Goal: Contribute content

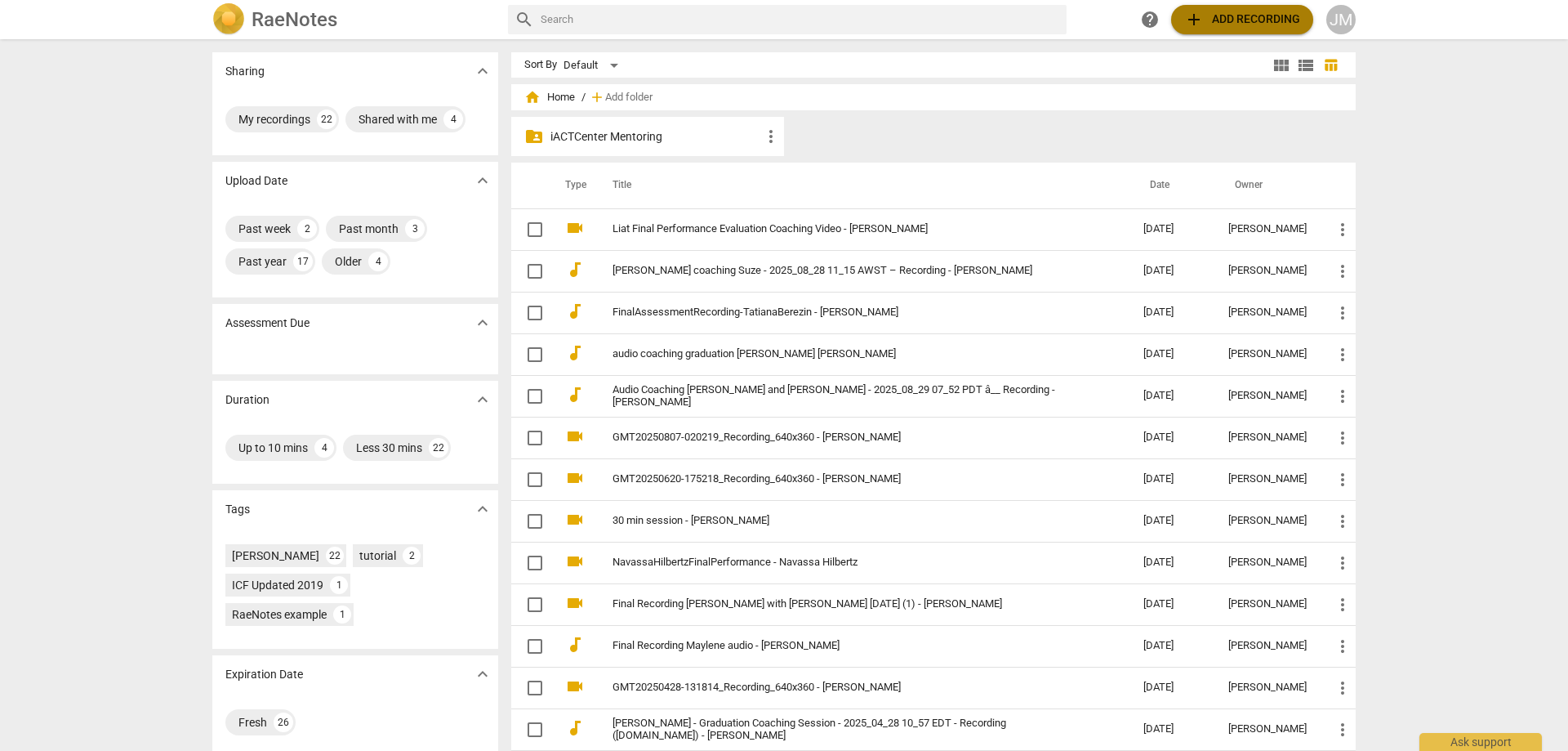
click at [1203, 13] on span "add" at bounding box center [1194, 20] width 20 height 20
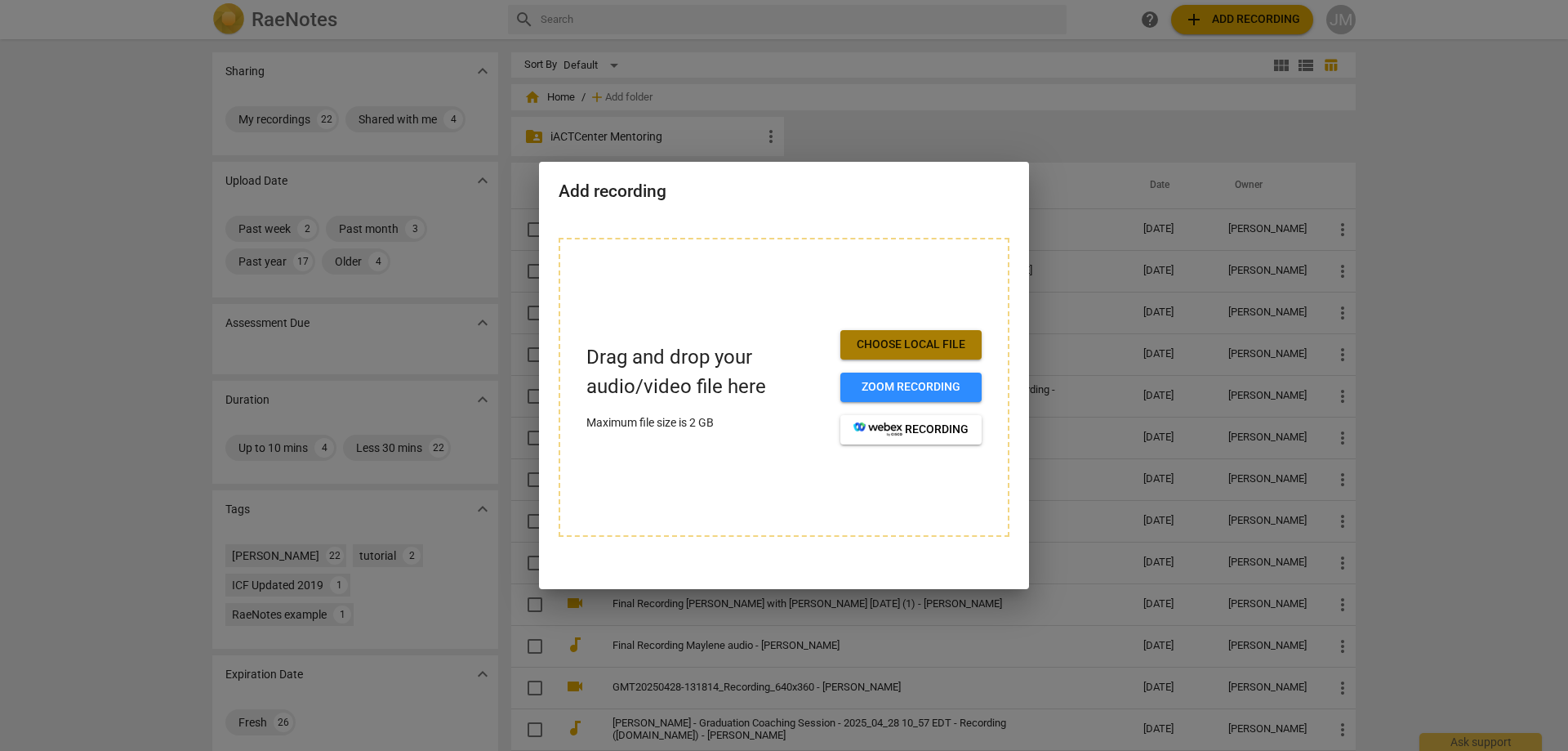
click at [897, 341] on span "Choose local file" at bounding box center [911, 345] width 115 height 16
click at [943, 332] on button "Choose local file" at bounding box center [910, 344] width 141 height 29
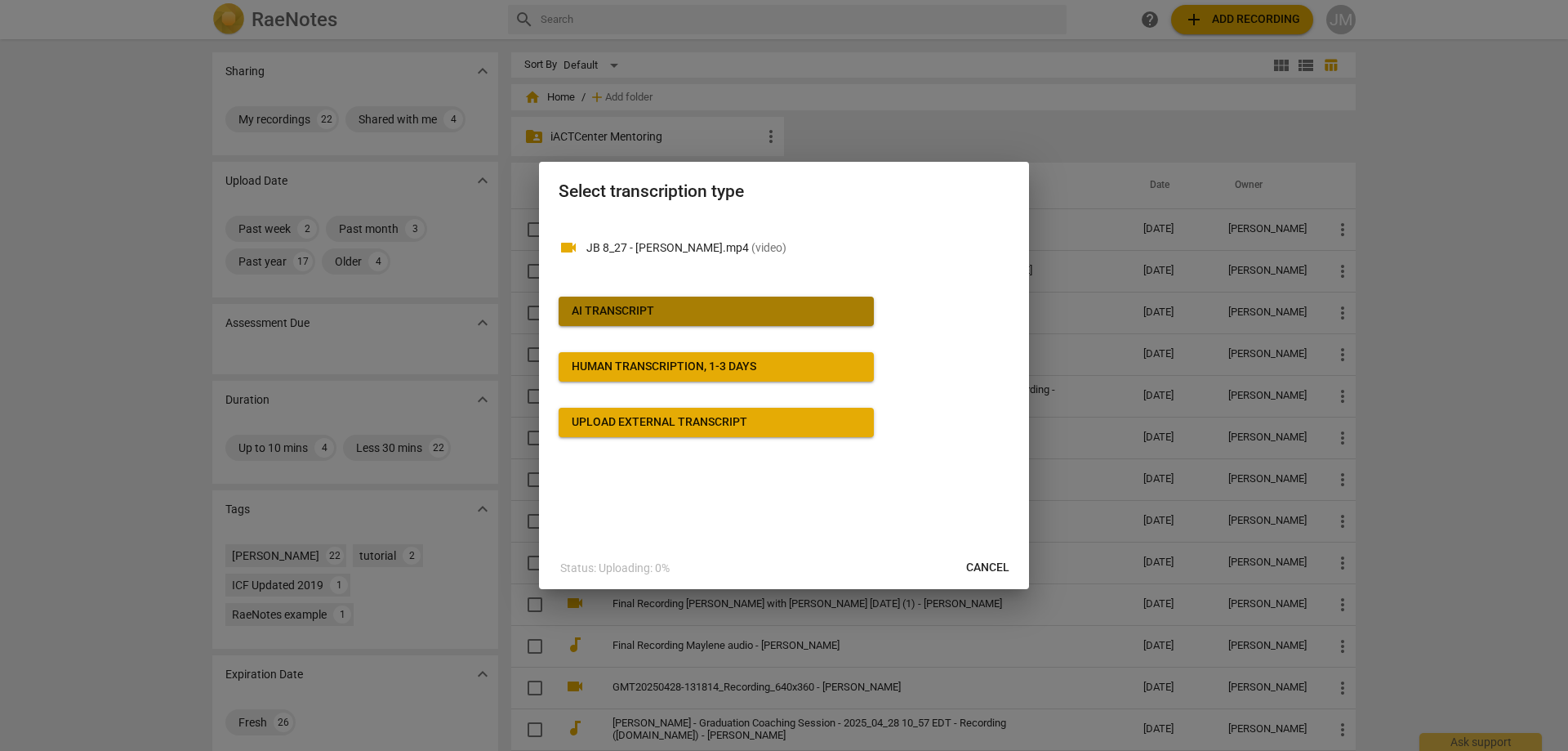
click at [833, 322] on button "AI Transcript" at bounding box center [716, 310] width 315 height 29
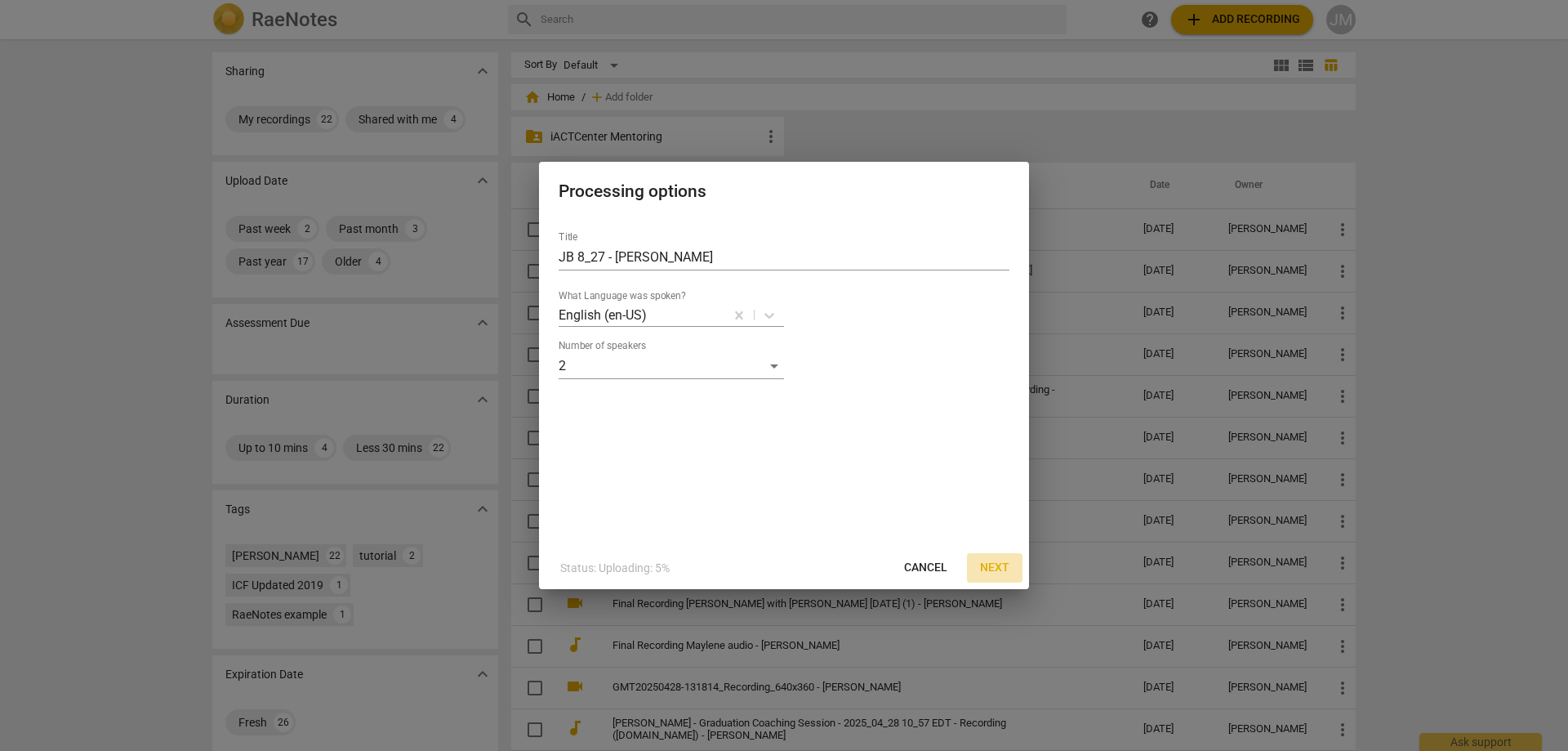
click at [1009, 577] on button "Next" at bounding box center [995, 567] width 56 height 29
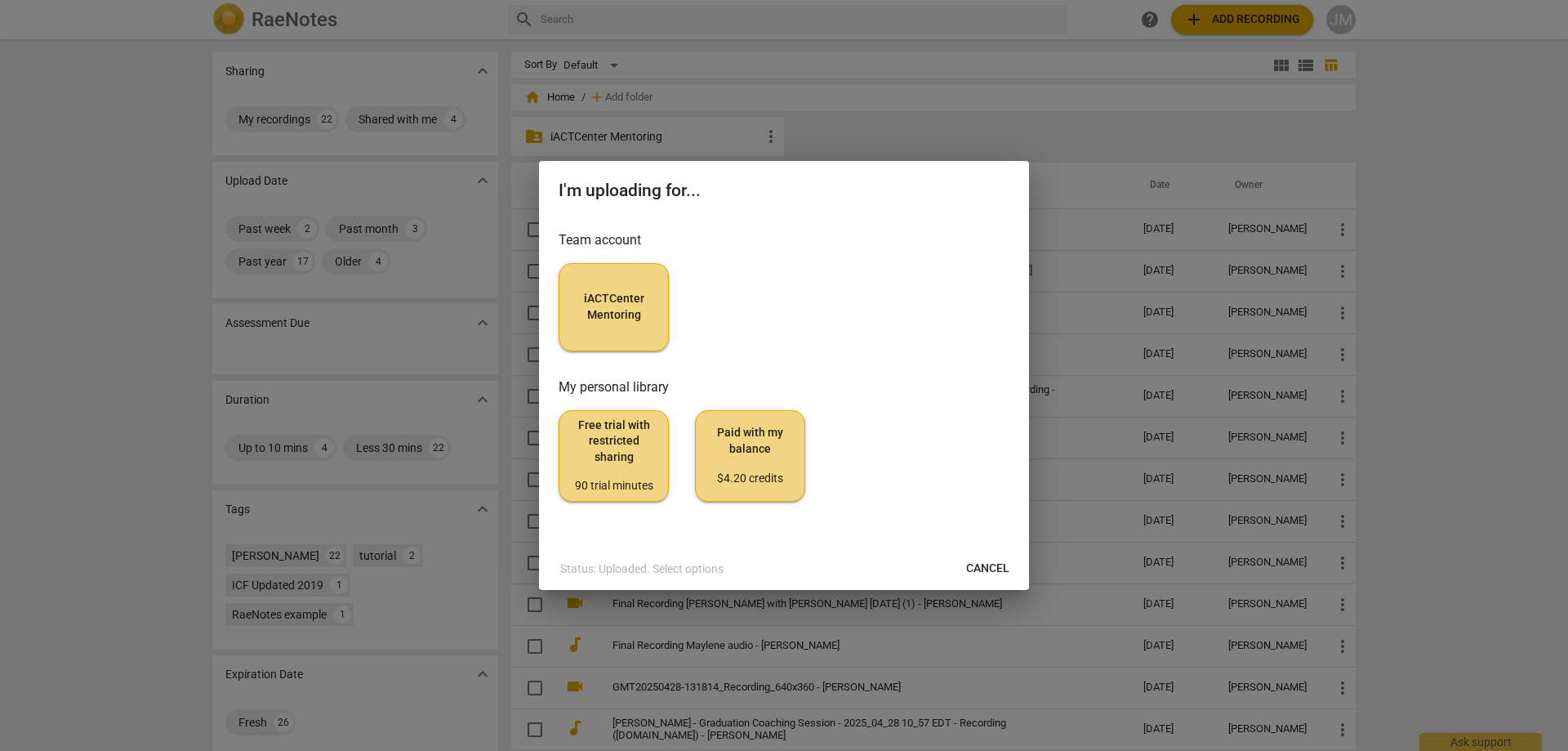
click at [626, 289] on button "iACTCenter Mentoring" at bounding box center [614, 307] width 110 height 88
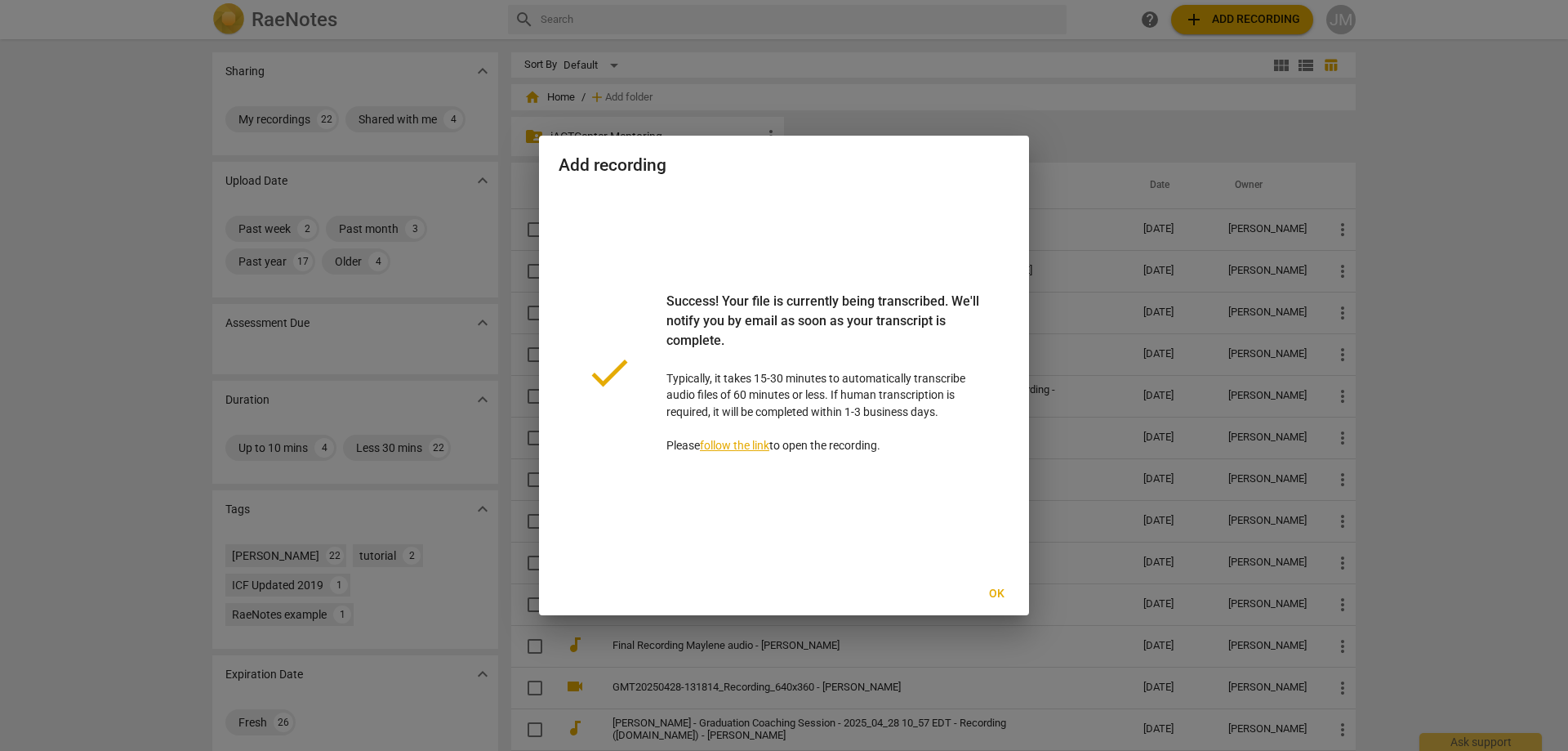
click at [985, 593] on span "Ok" at bounding box center [996, 594] width 26 height 16
